Goal: Communication & Community: Answer question/provide support

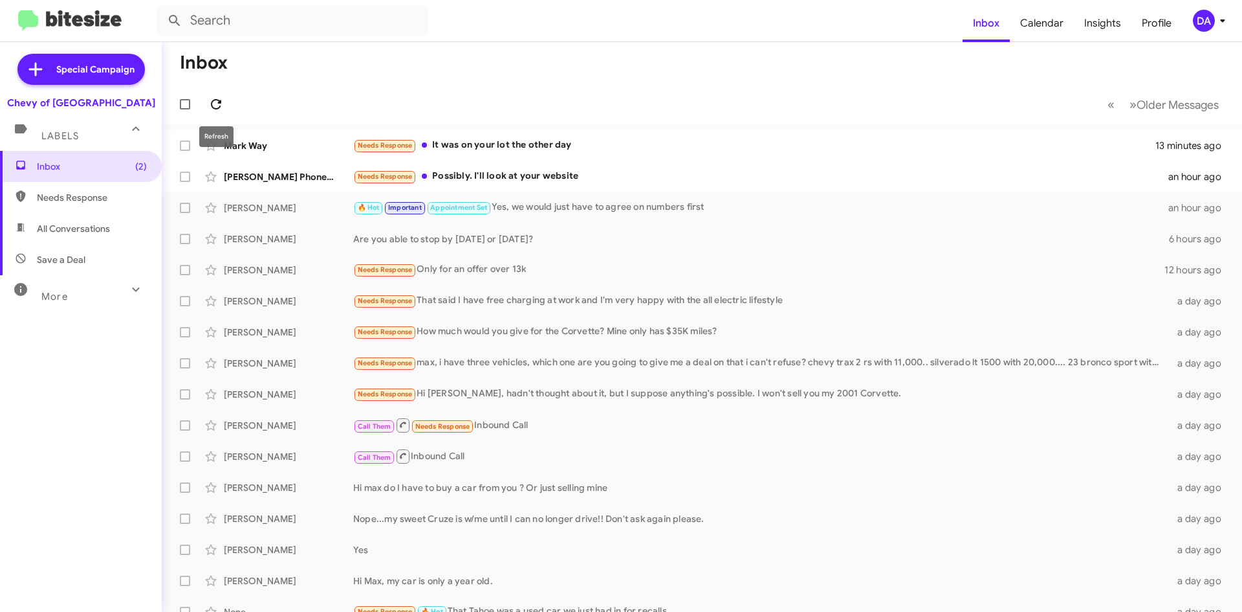
click at [221, 102] on icon at bounding box center [216, 104] width 10 height 10
click at [217, 96] on icon at bounding box center [216, 104] width 16 height 16
click at [403, 91] on mat-toolbar-row "« Previous » Next Older Messages" at bounding box center [702, 103] width 1081 height 41
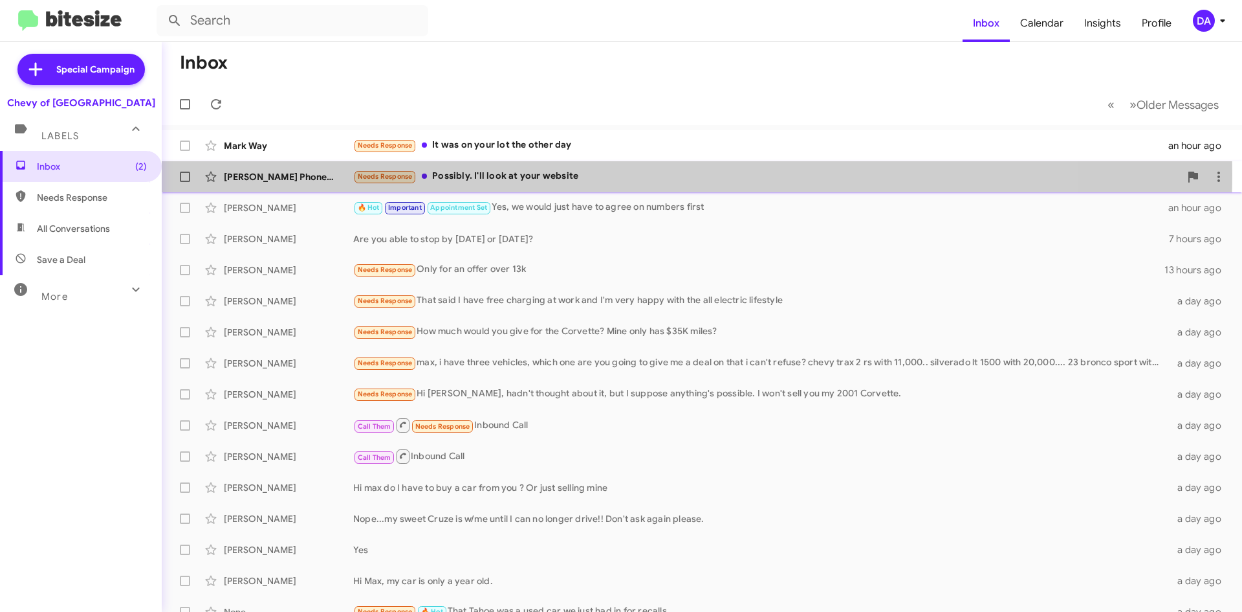
click at [498, 175] on div "Needs Response Possibly. I'll look at your website" at bounding box center [766, 176] width 827 height 15
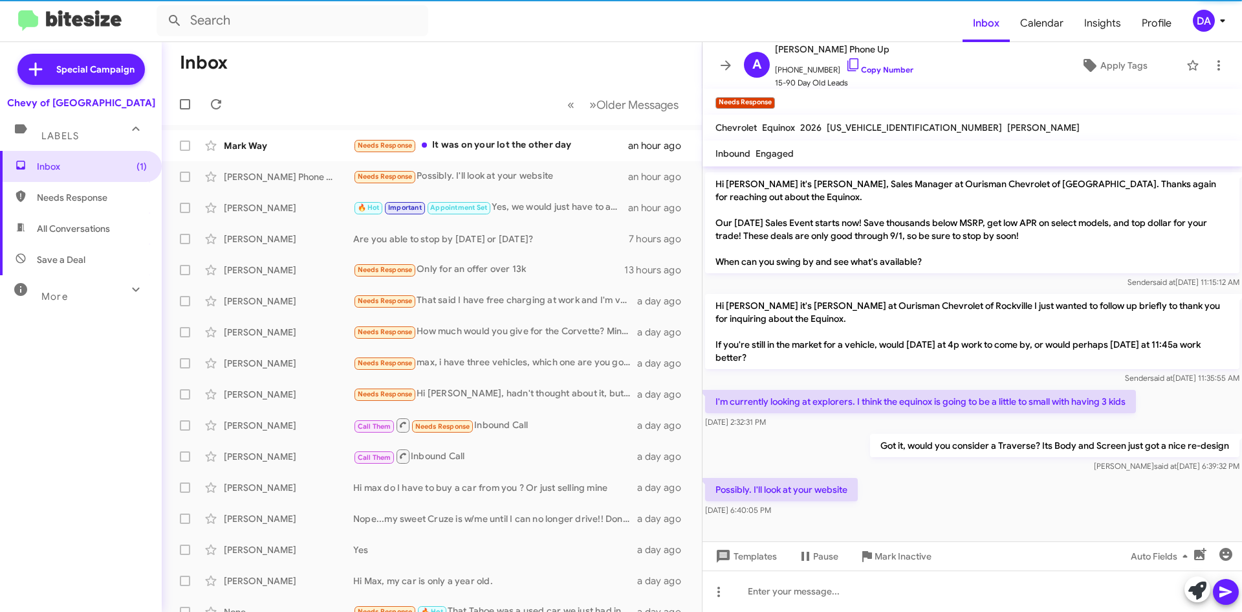
scroll to position [111, 0]
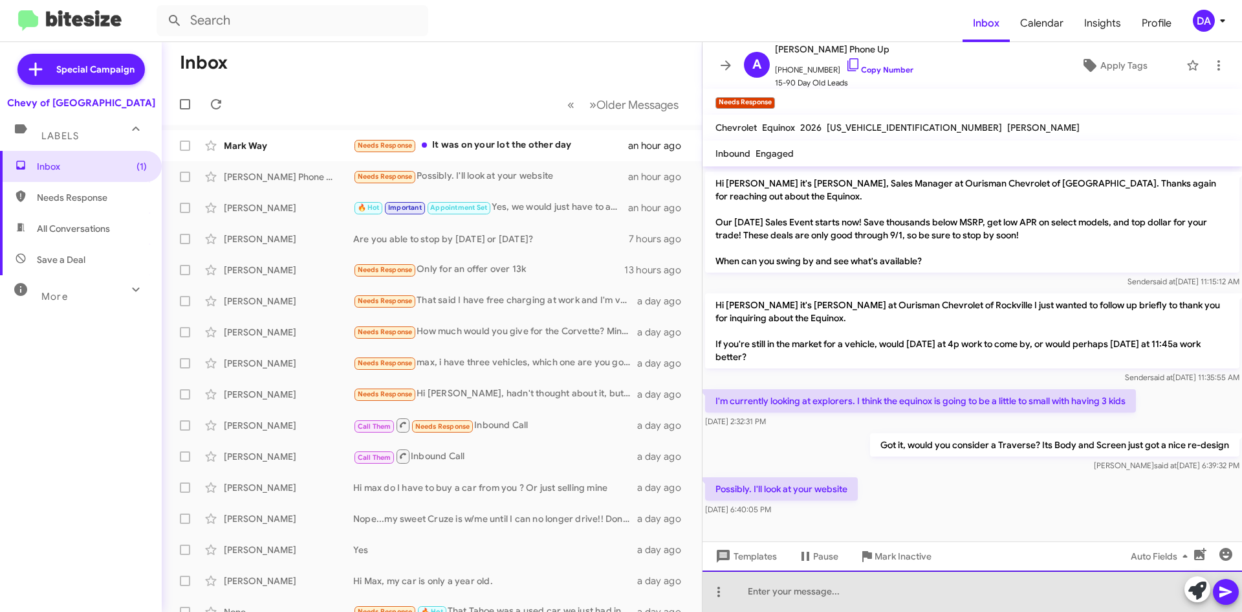
click at [808, 588] on div at bounding box center [973, 590] width 540 height 41
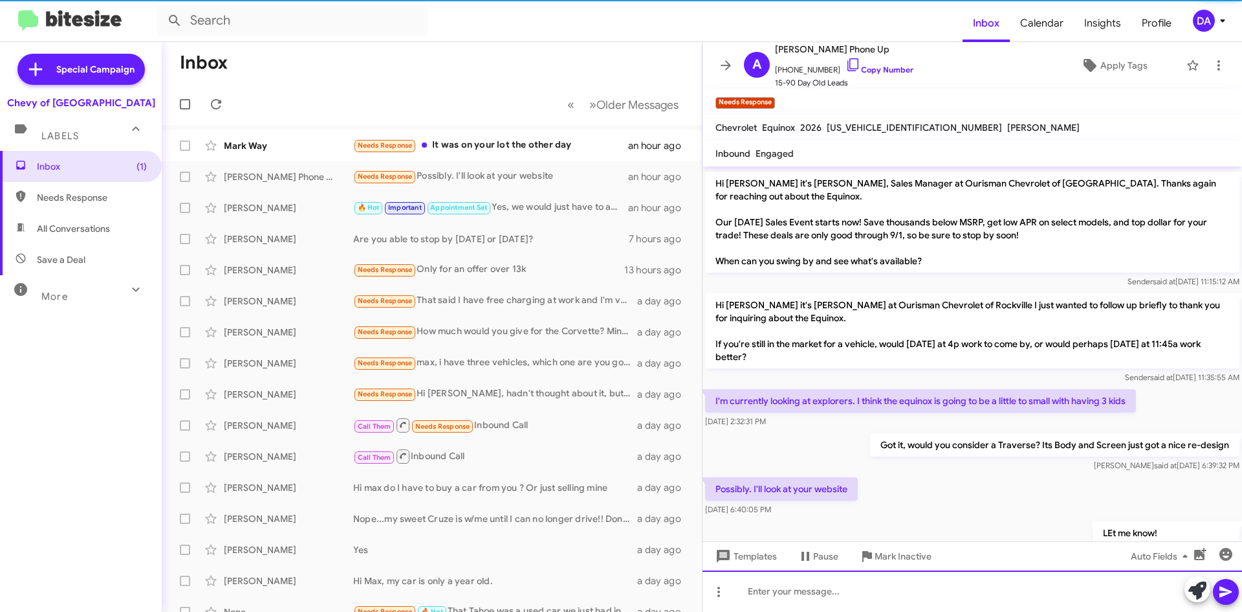
scroll to position [0, 0]
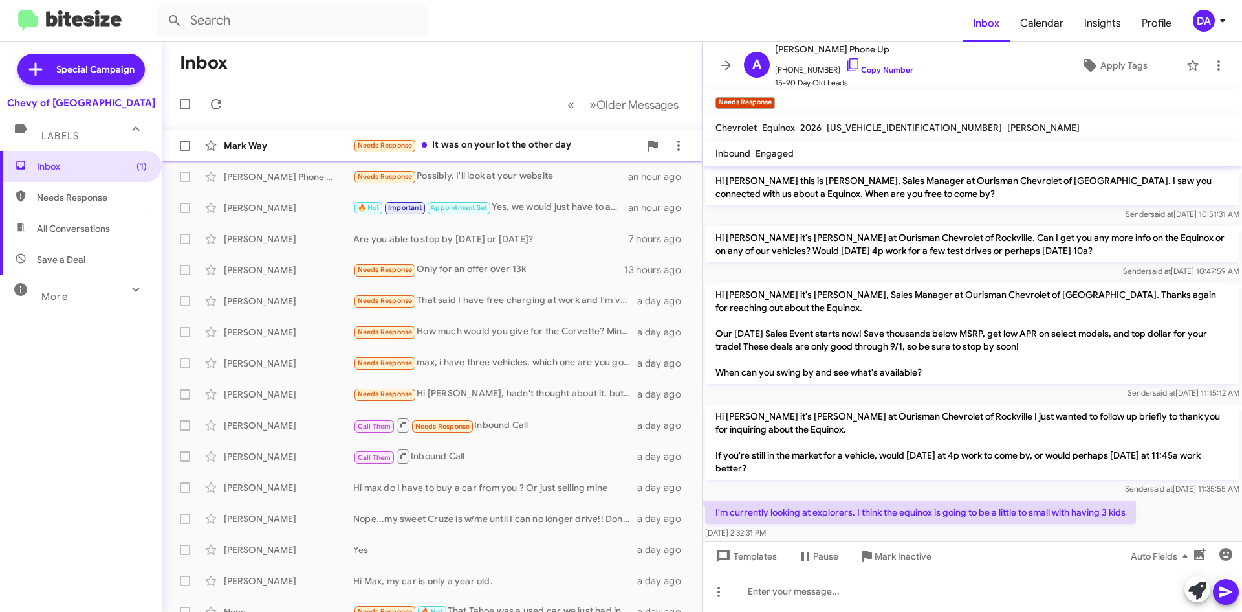
click at [527, 144] on div "Needs Response It was on your lot the other day" at bounding box center [496, 145] width 287 height 15
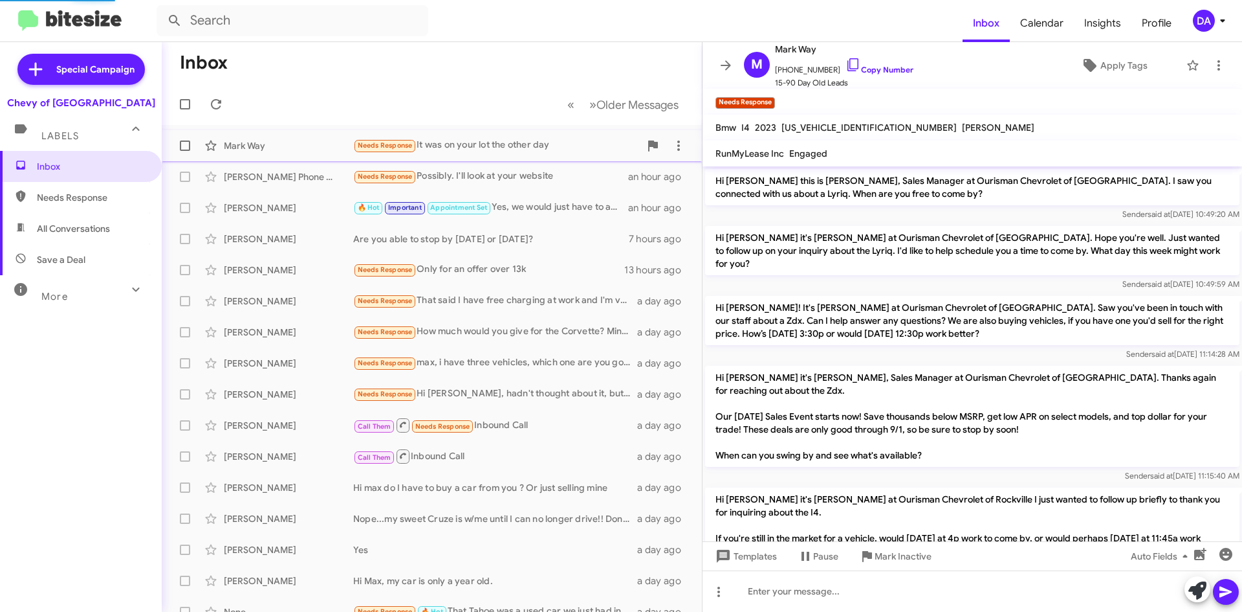
scroll to position [279, 0]
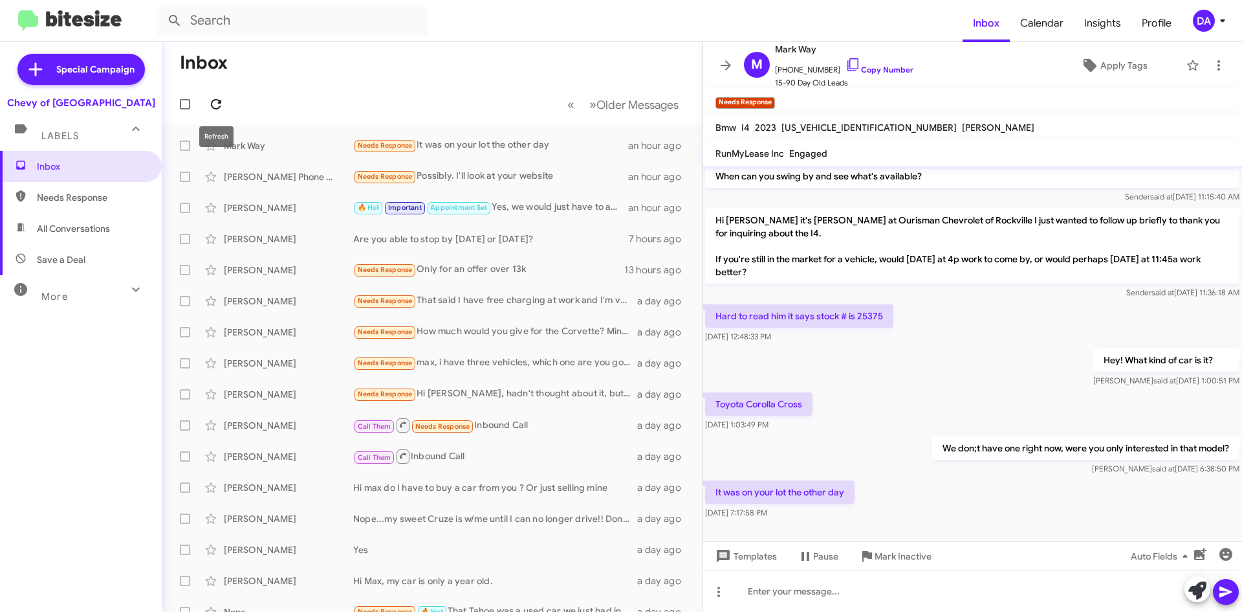
click at [209, 95] on button at bounding box center [216, 104] width 26 height 26
